Goal: Information Seeking & Learning: Stay updated

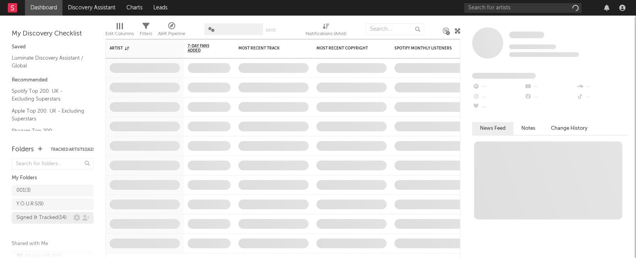
drag, startPoint x: 55, startPoint y: 220, endPoint x: 61, endPoint y: 217, distance: 7.7
click at [55, 220] on div "Signed & Tracked ( 14 )" at bounding box center [41, 217] width 50 height 9
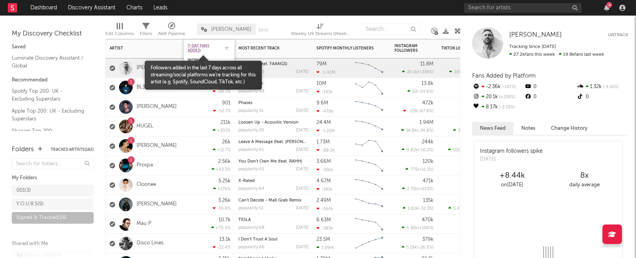
click at [209, 48] on span "7-Day Fans Added" at bounding box center [203, 48] width 31 height 9
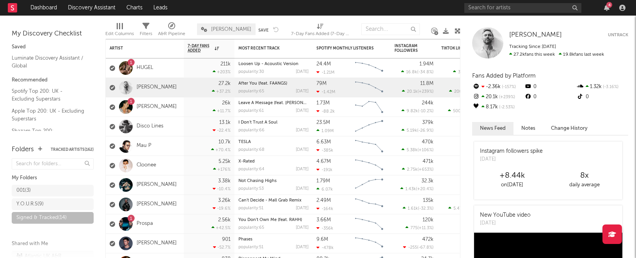
drag, startPoint x: 603, startPoint y: 6, endPoint x: 618, endPoint y: 6, distance: 14.4
click at [604, 6] on div "4" at bounding box center [607, 8] width 12 height 6
click at [609, 7] on div "4" at bounding box center [609, 5] width 6 height 6
click at [230, 7] on nav "Dashboard Discovery Assistant Charts Leads 4" at bounding box center [318, 8] width 636 height 16
click at [606, 9] on icon "button" at bounding box center [606, 8] width 5 height 6
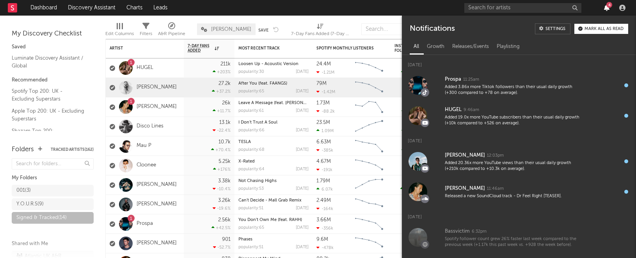
click at [606, 9] on icon "button" at bounding box center [606, 8] width 5 height 6
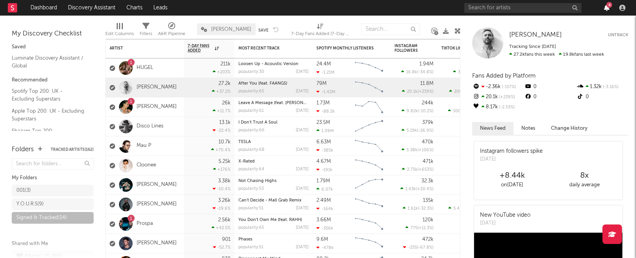
click at [605, 7] on icon "button" at bounding box center [606, 8] width 5 height 6
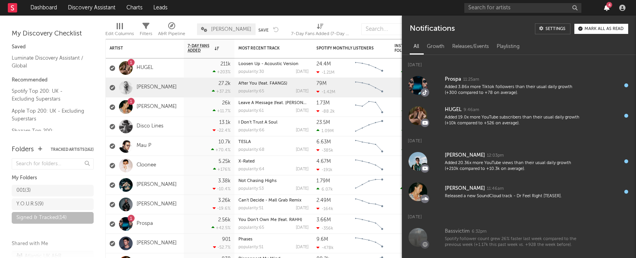
click at [605, 7] on icon "button" at bounding box center [606, 8] width 5 height 6
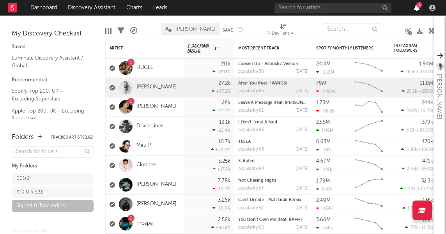
click at [415, 5] on icon "button" at bounding box center [416, 8] width 5 height 6
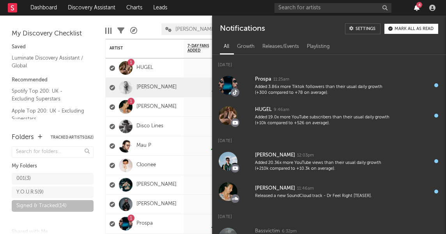
click at [417, 9] on icon "button" at bounding box center [416, 8] width 5 height 6
